Goal: Task Accomplishment & Management: Use online tool/utility

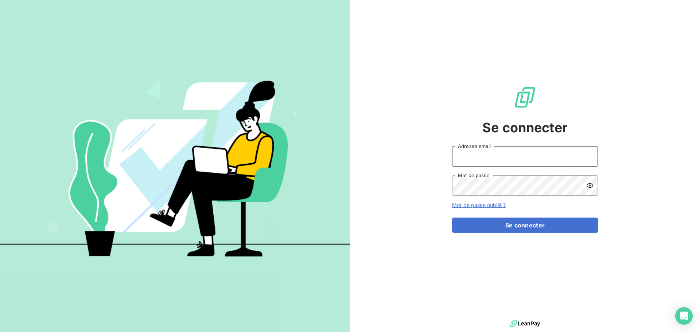
type input "[EMAIL_ADDRESS][DOMAIN_NAME]"
drag, startPoint x: 524, startPoint y: 213, endPoint x: 528, endPoint y: 216, distance: 4.6
click at [525, 213] on form "[EMAIL_ADDRESS][DOMAIN_NAME] Adresse email Mot de passe Mot de passe oublié ? S…" at bounding box center [525, 189] width 146 height 87
click at [528, 217] on form "[EMAIL_ADDRESS][DOMAIN_NAME] Adresse email Mot de passe Mot de passe oublié ? S…" at bounding box center [525, 189] width 146 height 87
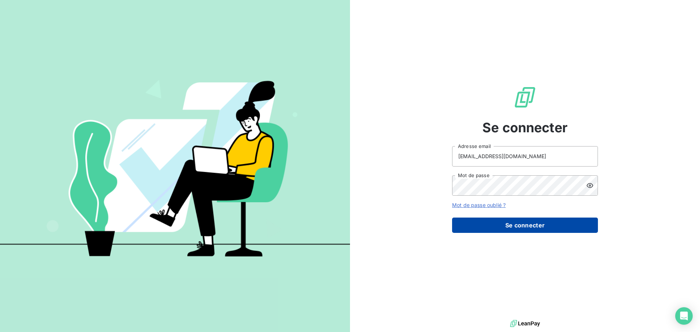
click at [527, 220] on button "Se connecter" at bounding box center [525, 225] width 146 height 15
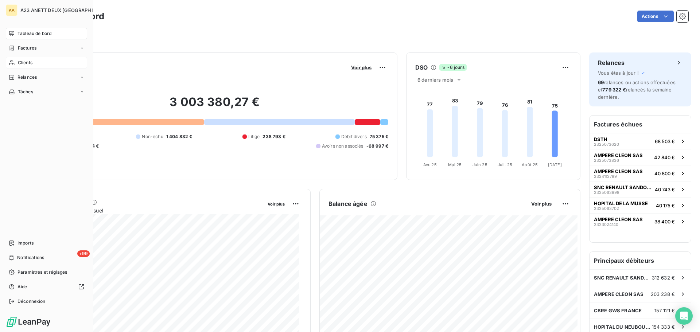
click at [21, 61] on span "Clients" at bounding box center [25, 62] width 15 height 7
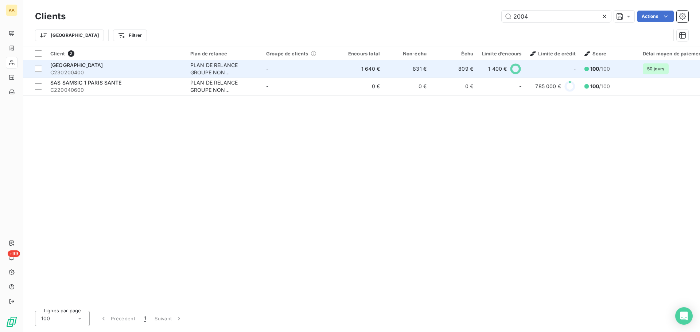
type input "2004"
click at [116, 69] on span "C230200400" at bounding box center [115, 72] width 131 height 7
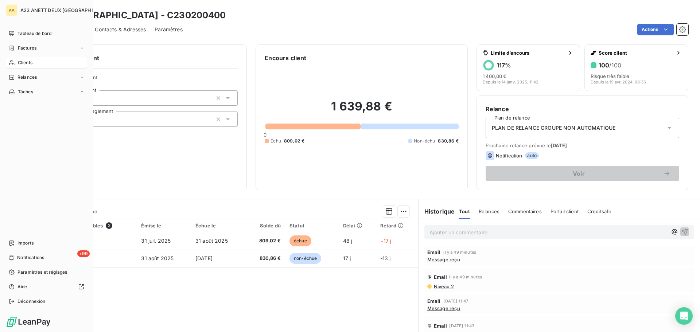
click at [27, 64] on span "Clients" at bounding box center [25, 62] width 15 height 7
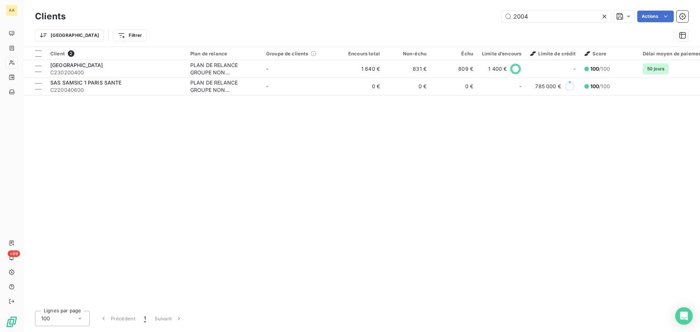
drag, startPoint x: 534, startPoint y: 19, endPoint x: 443, endPoint y: 21, distance: 90.5
click at [452, 23] on div "Clients 2004 Actions" at bounding box center [361, 16] width 653 height 15
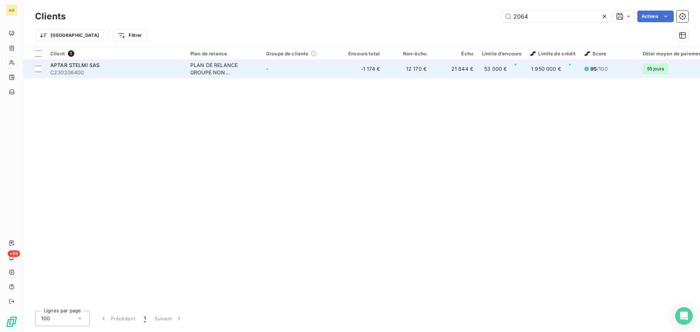
type input "2064"
click at [102, 73] on span "C230206400" at bounding box center [115, 72] width 131 height 7
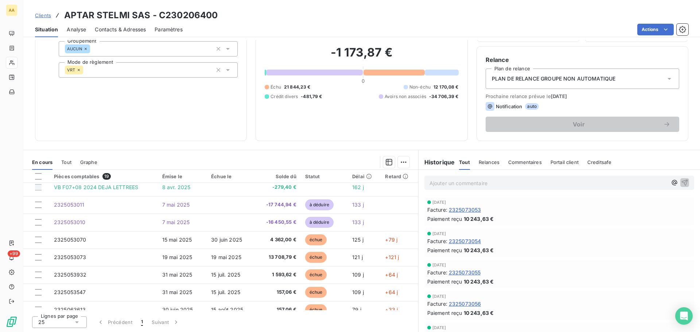
scroll to position [23, 0]
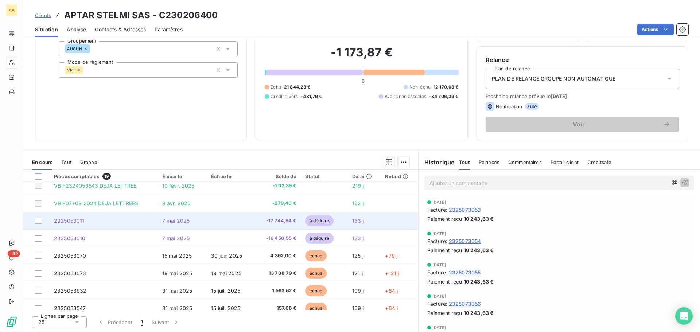
click at [70, 220] on span "2325053011" at bounding box center [69, 221] width 31 height 6
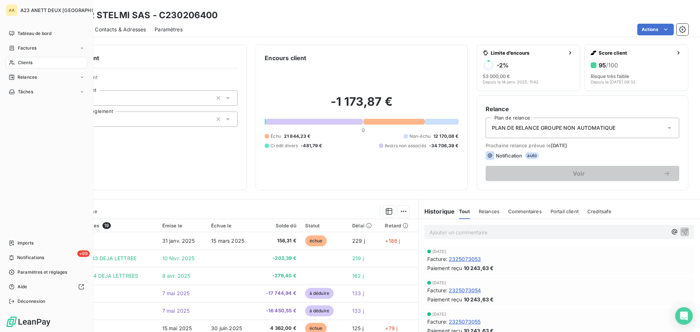
click at [21, 63] on span "Clients" at bounding box center [25, 62] width 15 height 7
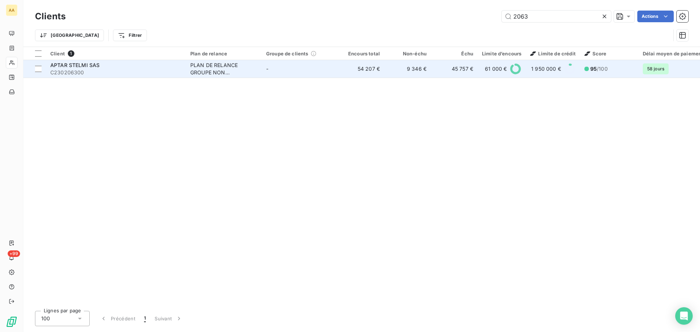
type input "2063"
click at [84, 65] on span "APTAR STELMI SAS" at bounding box center [74, 65] width 49 height 6
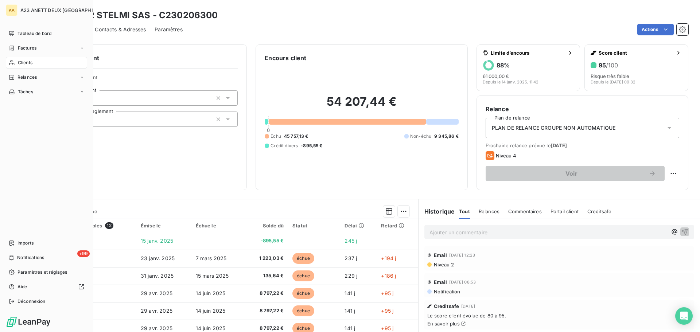
click at [24, 65] on span "Clients" at bounding box center [25, 62] width 15 height 7
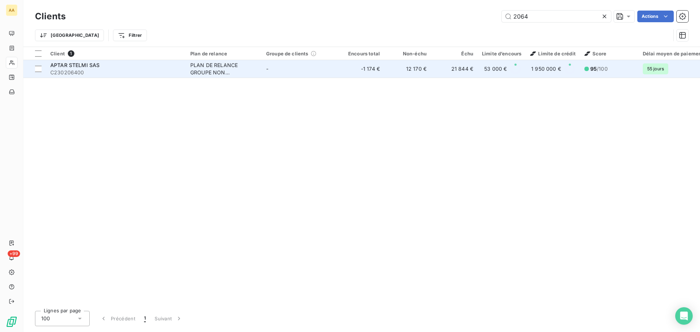
type input "2064"
click at [104, 68] on div "APTAR STELMI SAS" at bounding box center [115, 65] width 131 height 7
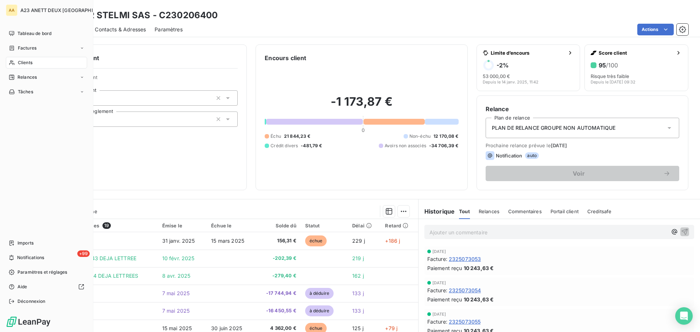
click at [26, 62] on span "Clients" at bounding box center [25, 62] width 15 height 7
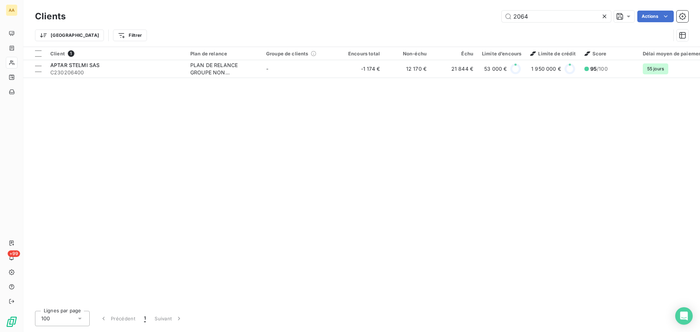
drag, startPoint x: 534, startPoint y: 21, endPoint x: 473, endPoint y: 19, distance: 61.7
click at [473, 19] on div "2064 Actions" at bounding box center [381, 17] width 614 height 12
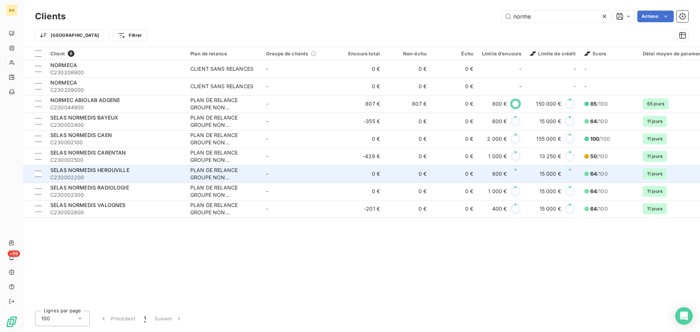
type input "norme"
click at [102, 175] on span "C230002200" at bounding box center [115, 177] width 131 height 7
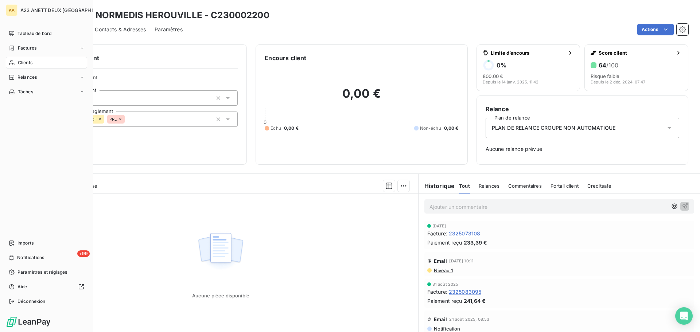
click at [23, 65] on span "Clients" at bounding box center [25, 62] width 15 height 7
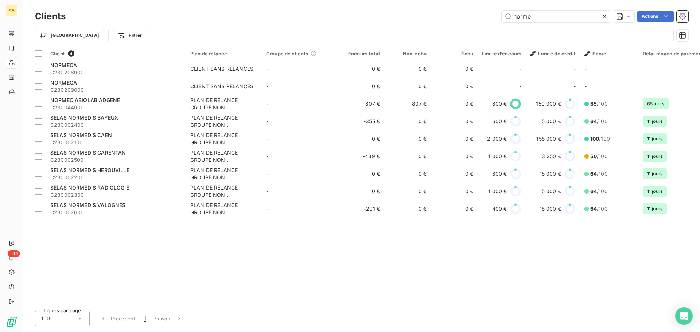
drag, startPoint x: 545, startPoint y: 16, endPoint x: 394, endPoint y: 1, distance: 151.7
click at [400, 4] on div "Clients norme Actions Trier Filtrer" at bounding box center [361, 23] width 677 height 47
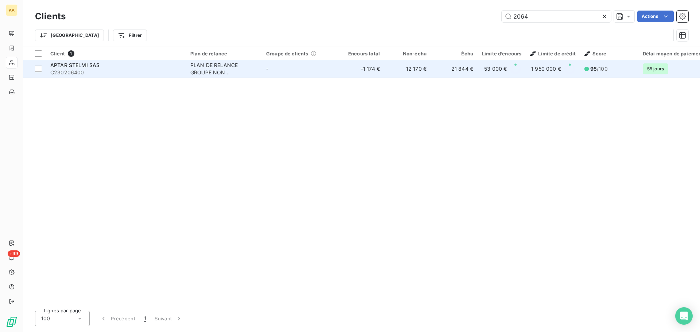
type input "2064"
click at [105, 75] on span "C230206400" at bounding box center [115, 72] width 131 height 7
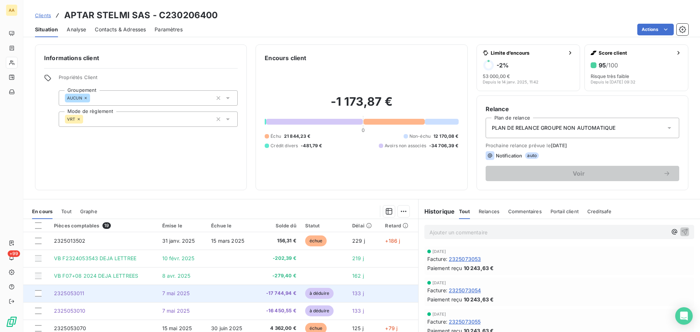
click at [71, 292] on span "2325053011" at bounding box center [69, 293] width 31 height 6
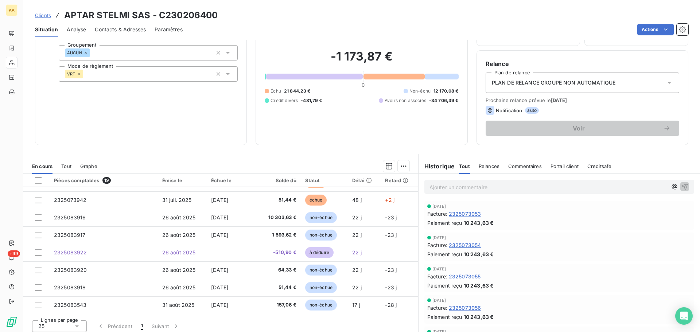
scroll to position [49, 0]
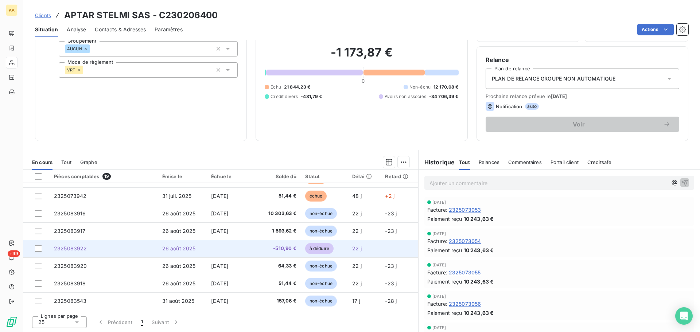
click at [76, 249] on span "2325083922" at bounding box center [70, 248] width 33 height 6
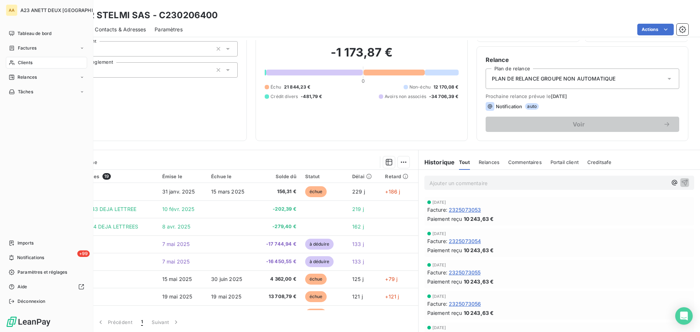
click at [19, 63] on span "Clients" at bounding box center [25, 62] width 15 height 7
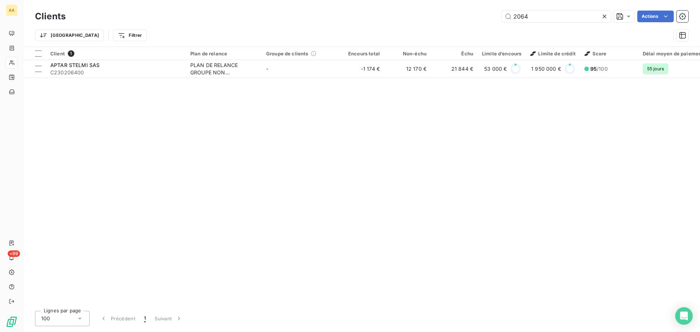
drag, startPoint x: 542, startPoint y: 18, endPoint x: 439, endPoint y: 16, distance: 103.2
click at [439, 16] on div "2064 Actions" at bounding box center [381, 17] width 614 height 12
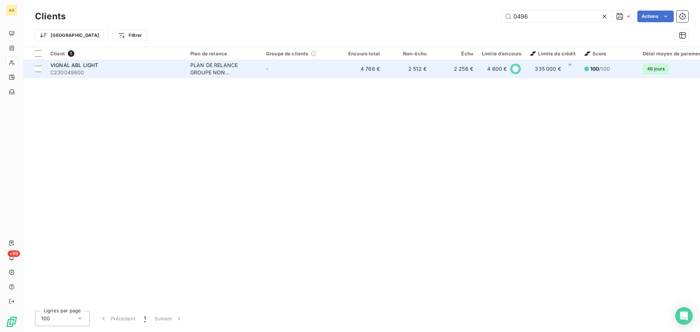
type input "0496"
click at [100, 66] on div "VIGNAL ABL LIGHT" at bounding box center [115, 65] width 131 height 7
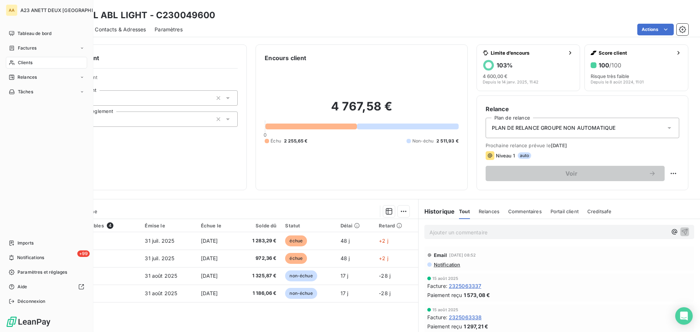
drag, startPoint x: 15, startPoint y: 59, endPoint x: 30, endPoint y: 65, distance: 16.3
click at [16, 59] on div "Clients" at bounding box center [46, 63] width 81 height 12
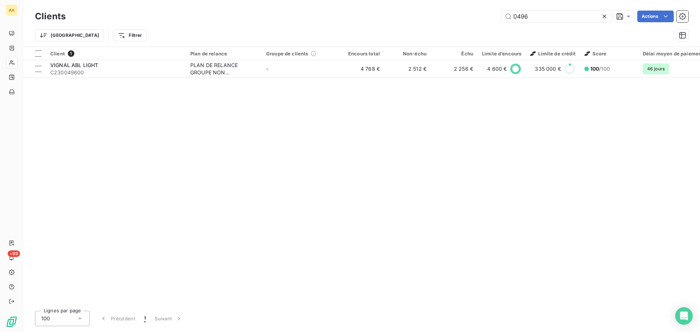
drag, startPoint x: 533, startPoint y: 19, endPoint x: 380, endPoint y: 10, distance: 153.1
click at [385, 11] on div "0496 Actions" at bounding box center [381, 17] width 614 height 12
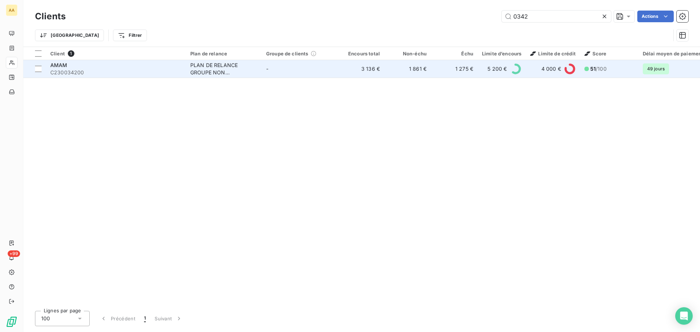
type input "0342"
click at [88, 72] on span "C230034200" at bounding box center [115, 72] width 131 height 7
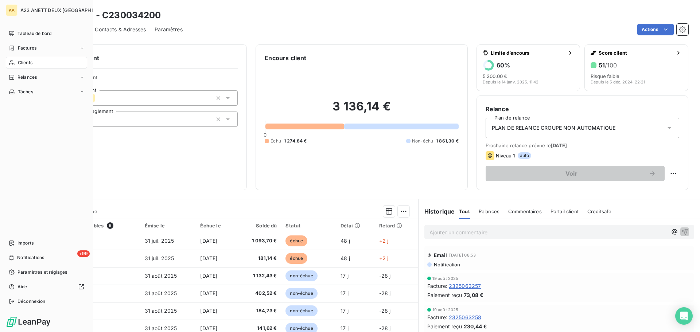
click at [29, 62] on span "Clients" at bounding box center [25, 62] width 15 height 7
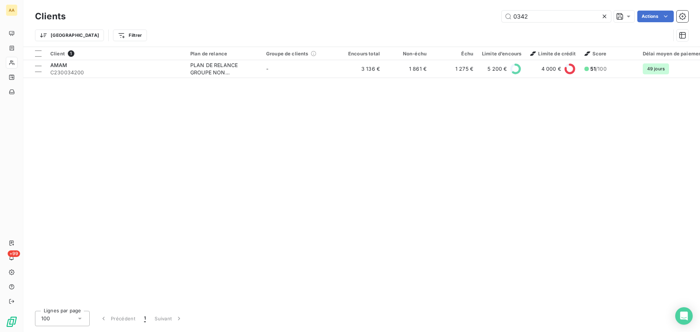
drag, startPoint x: 527, startPoint y: 15, endPoint x: 474, endPoint y: 17, distance: 52.2
click at [476, 17] on div "0342 Actions" at bounding box center [381, 17] width 614 height 12
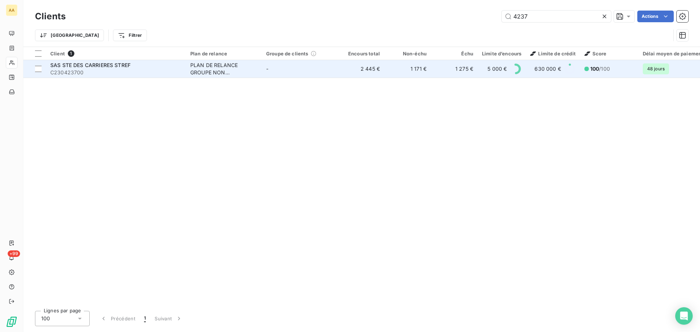
type input "4237"
click at [131, 71] on span "C230423700" at bounding box center [115, 72] width 131 height 7
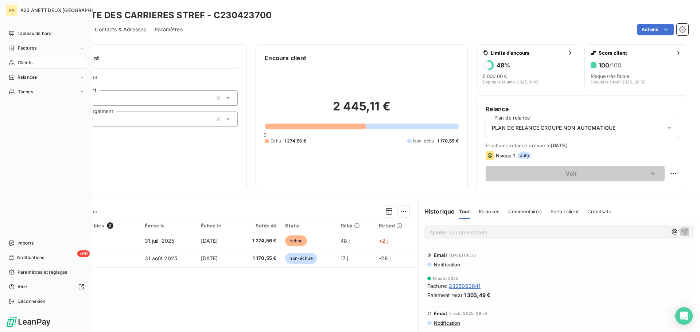
click at [26, 61] on span "Clients" at bounding box center [25, 62] width 15 height 7
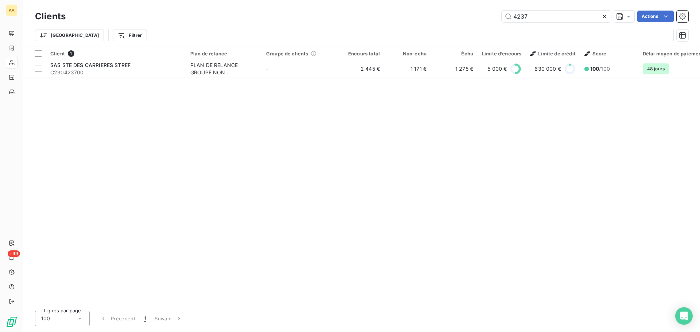
drag, startPoint x: 582, startPoint y: 28, endPoint x: 513, endPoint y: 27, distance: 68.6
click at [513, 27] on div "Trier Filtrer" at bounding box center [361, 35] width 653 height 23
drag, startPoint x: 521, startPoint y: 22, endPoint x: 351, endPoint y: 8, distance: 170.1
click at [431, 23] on div "Clients 4237 Actions" at bounding box center [361, 16] width 653 height 15
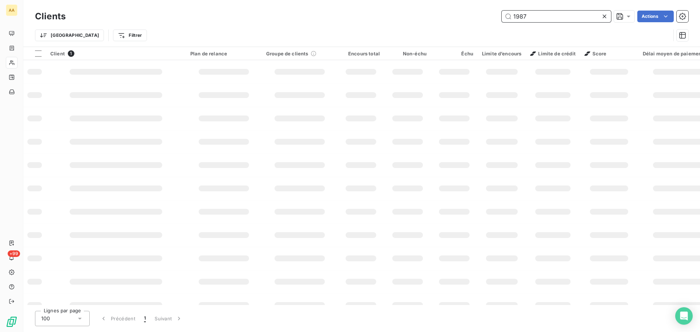
type input "1987"
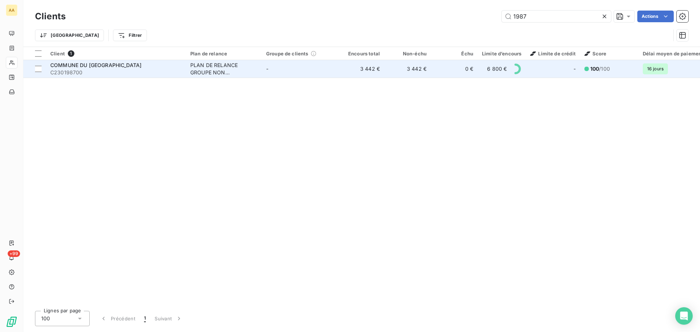
click at [146, 64] on div "COMMUNE DU [GEOGRAPHIC_DATA]" at bounding box center [115, 65] width 131 height 7
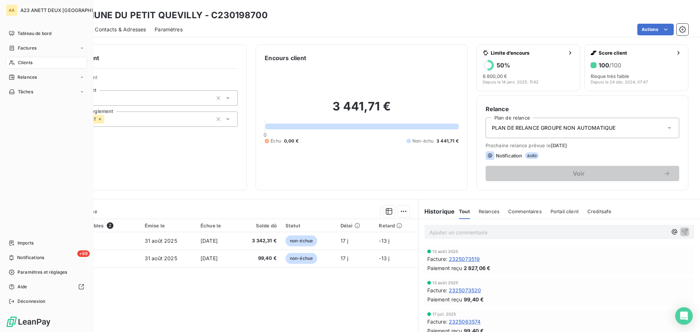
click at [23, 62] on span "Clients" at bounding box center [25, 62] width 15 height 7
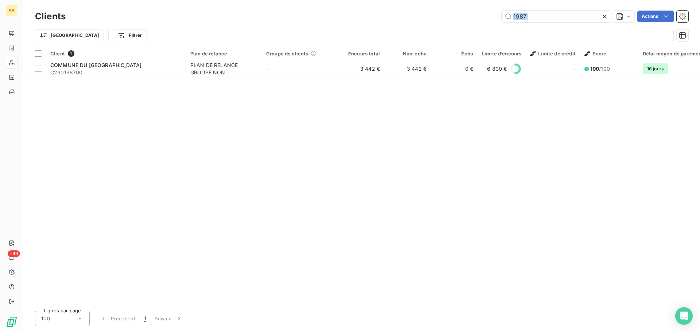
drag, startPoint x: 549, startPoint y: 23, endPoint x: 379, endPoint y: 24, distance: 169.9
click at [380, 24] on div "Clients 1987 Actions Trier Filtrer" at bounding box center [361, 28] width 653 height 38
click at [544, 20] on input "1987" at bounding box center [556, 17] width 109 height 12
drag, startPoint x: 536, startPoint y: 20, endPoint x: 482, endPoint y: 21, distance: 53.2
click at [485, 21] on div "1987 Actions" at bounding box center [381, 17] width 614 height 12
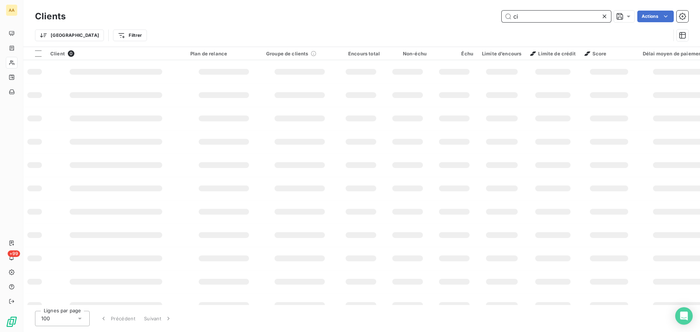
type input "cin"
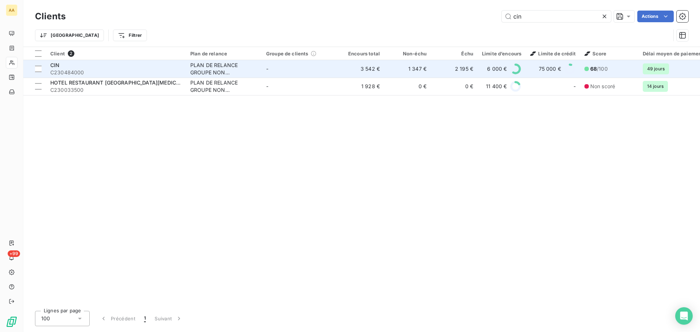
click at [115, 71] on span "C230484000" at bounding box center [115, 72] width 131 height 7
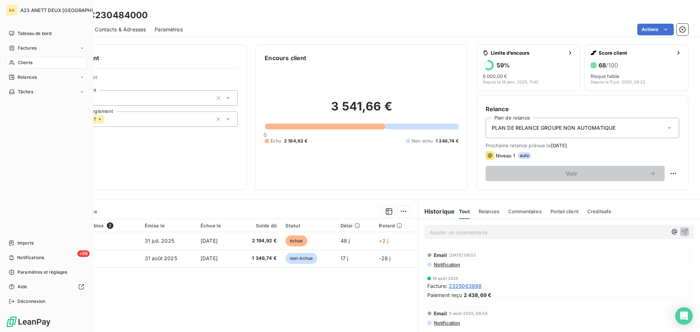
click at [25, 61] on span "Clients" at bounding box center [25, 62] width 15 height 7
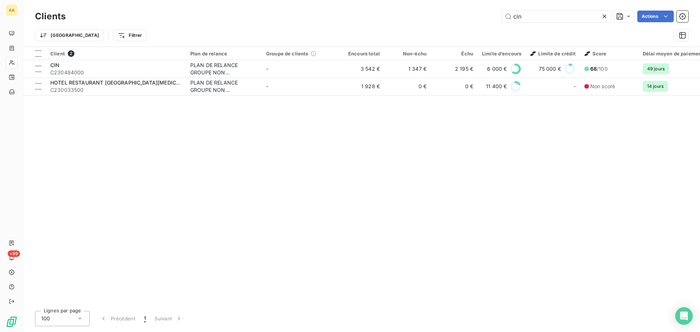
drag, startPoint x: 518, startPoint y: 20, endPoint x: 505, endPoint y: 28, distance: 15.4
click at [505, 28] on div "Clients cin Actions Trier Filtrer" at bounding box center [361, 28] width 653 height 38
type input "n"
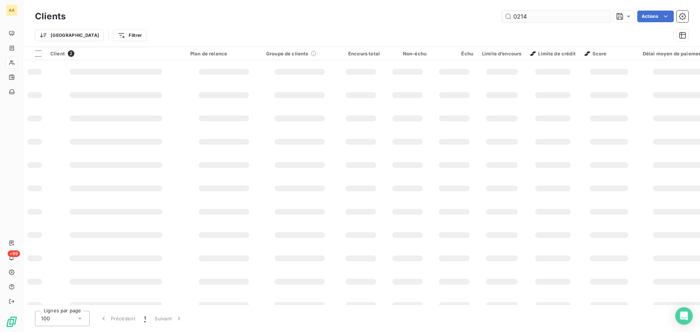
click at [562, 16] on input "0214" at bounding box center [556, 17] width 109 height 12
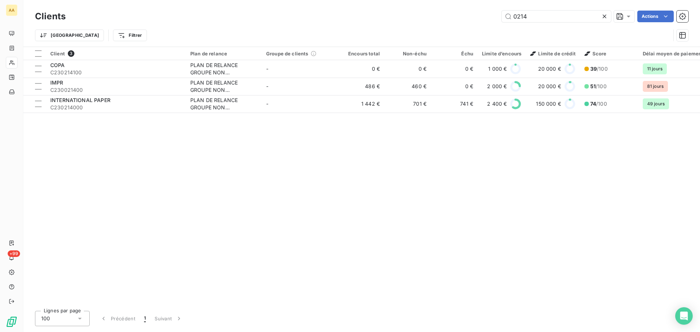
drag, startPoint x: 542, startPoint y: 16, endPoint x: 414, endPoint y: 23, distance: 128.2
click at [420, 24] on div "Clients 0214 Actions Trier Filtrer" at bounding box center [361, 28] width 653 height 38
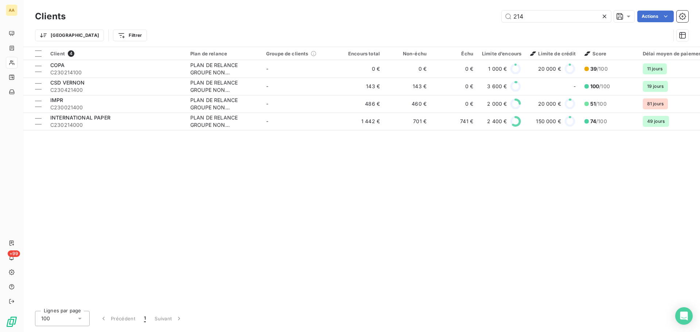
drag, startPoint x: 532, startPoint y: 17, endPoint x: 493, endPoint y: 16, distance: 39.0
click at [495, 17] on div "214 Actions" at bounding box center [381, 17] width 614 height 12
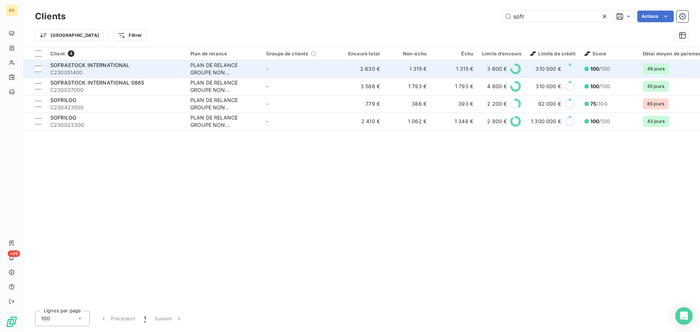
type input "sofr"
click at [127, 70] on span "C230051400" at bounding box center [115, 72] width 131 height 7
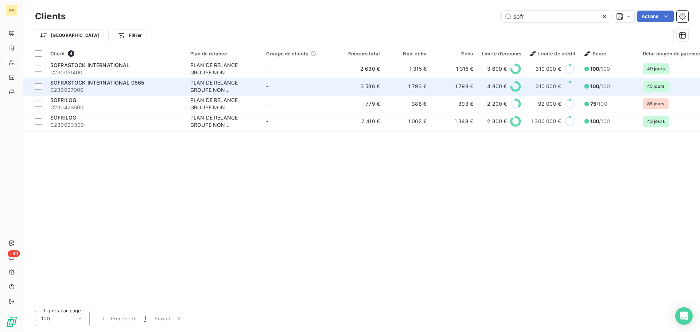
click at [135, 90] on span "C230027000" at bounding box center [115, 89] width 131 height 7
